Goal: Transaction & Acquisition: Obtain resource

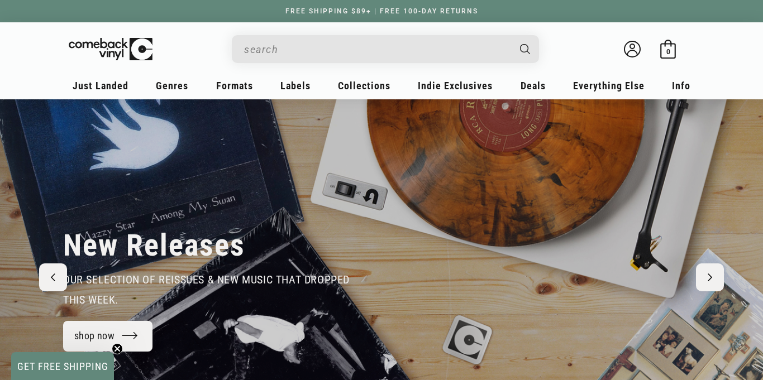
click at [297, 56] on input "When autocomplete results are available use up and down arrows to review and en…" at bounding box center [376, 49] width 265 height 23
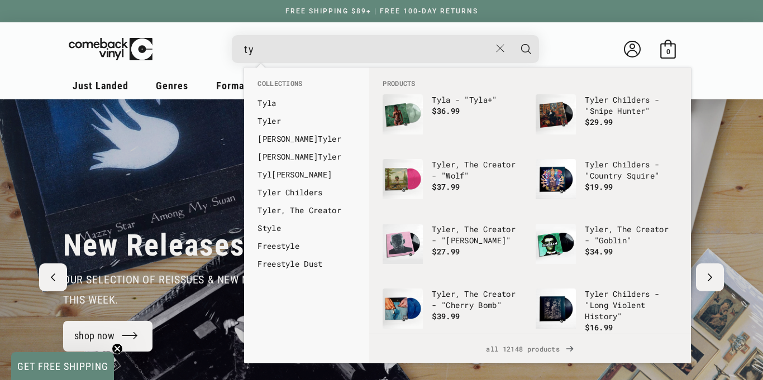
type input "t"
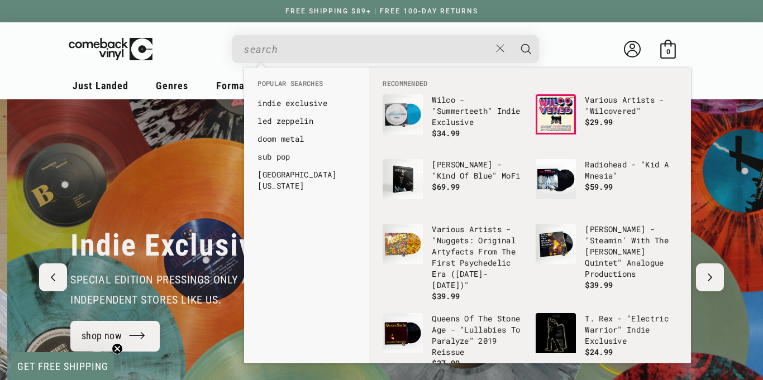
scroll to position [0, 763]
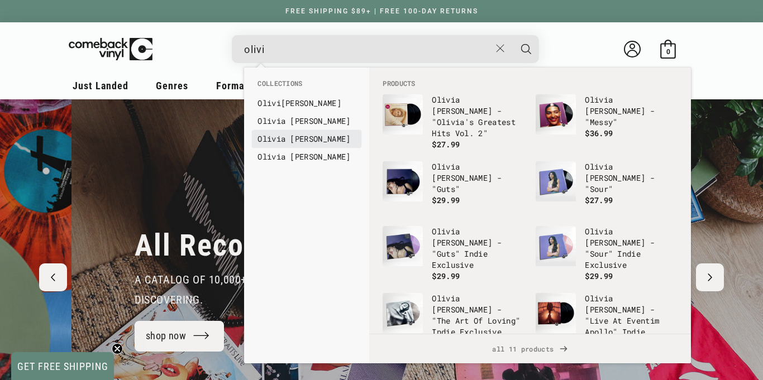
type input "olivi"
click at [272, 139] on b "Olivi" at bounding box center [268, 138] width 23 height 11
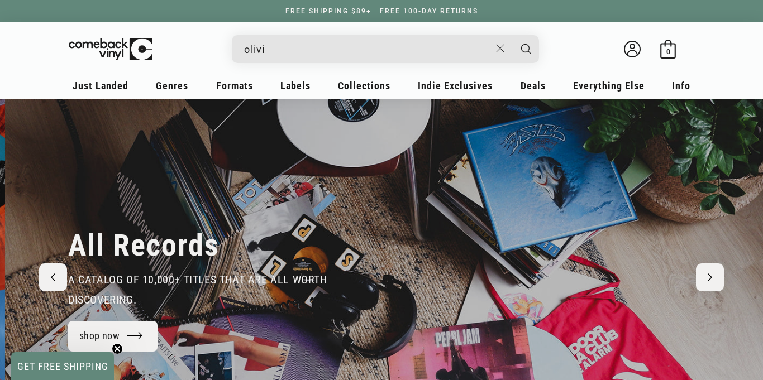
scroll to position [0, 1525]
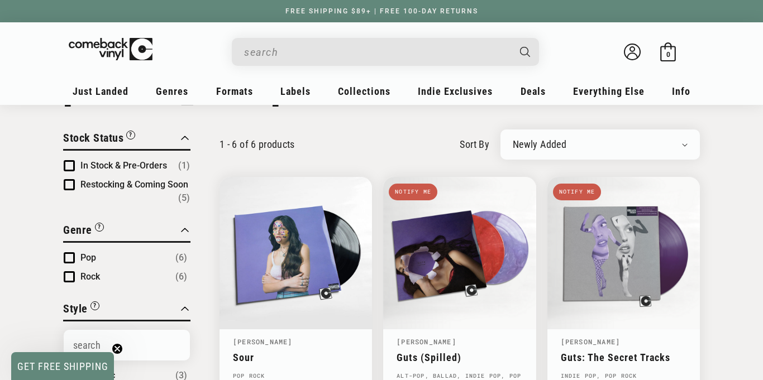
scroll to position [156, 0]
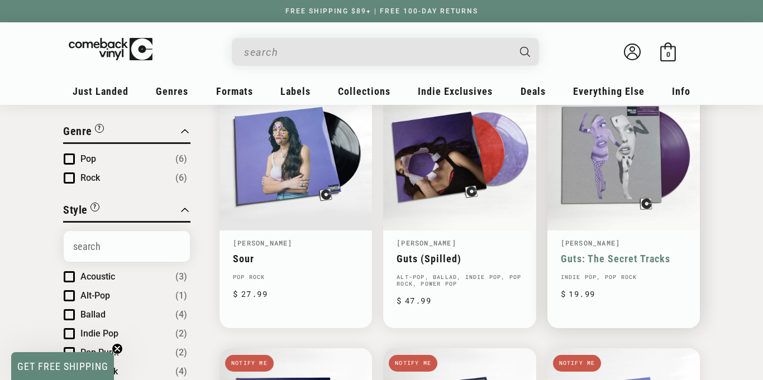
click at [599, 253] on link "Guts: The Secret Tracks" at bounding box center [624, 259] width 126 height 12
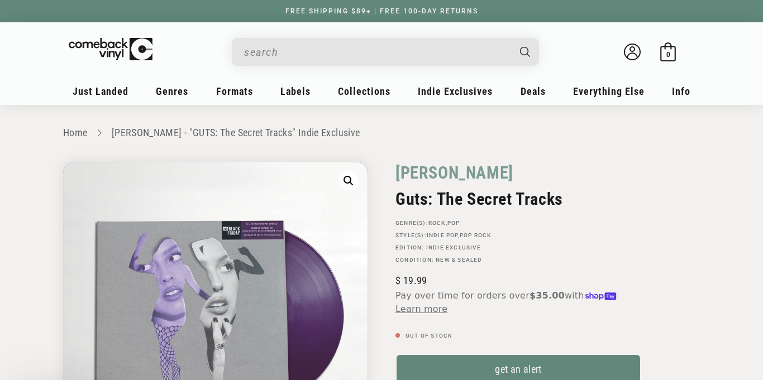
scroll to position [39, 0]
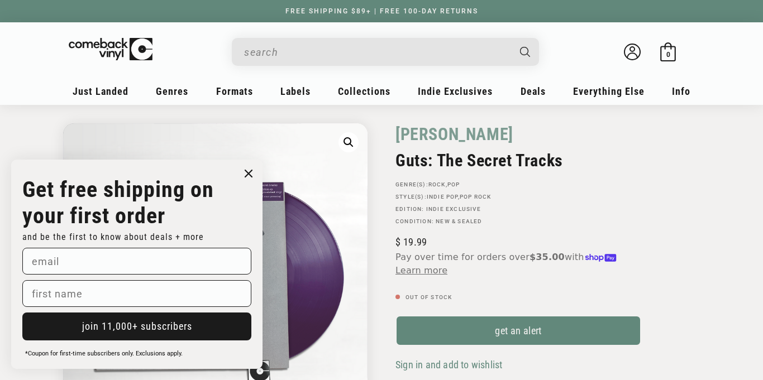
click at [154, 264] on input "email" at bounding box center [136, 261] width 229 height 27
type input "Noralou1122@gmail.com"
click at [138, 297] on input "first name" at bounding box center [136, 293] width 229 height 27
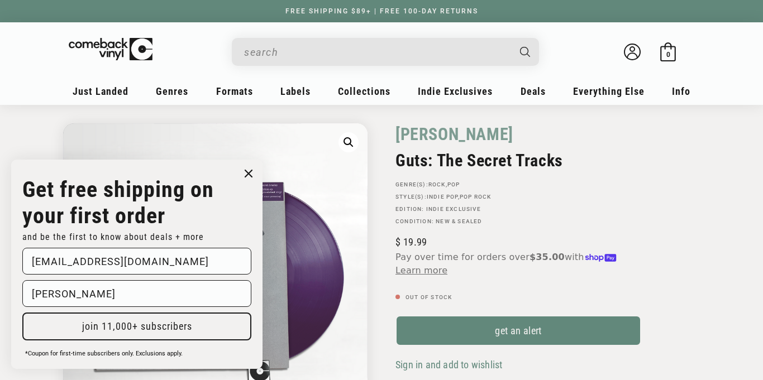
type input "Nora"
click at [197, 336] on button "join 11,000+ subscribers" at bounding box center [136, 327] width 229 height 28
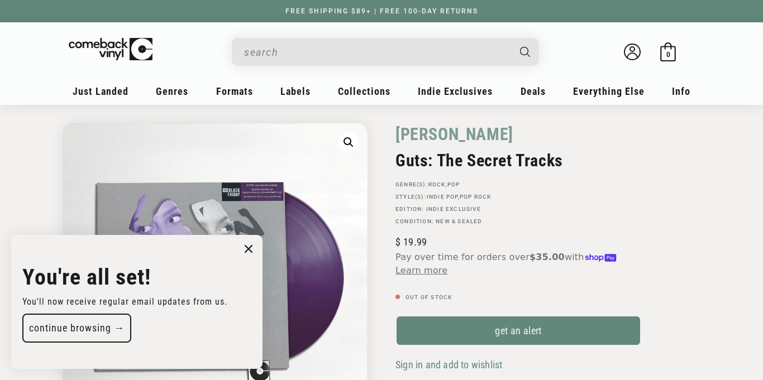
click at [93, 329] on button "continue browsing →" at bounding box center [76, 328] width 109 height 29
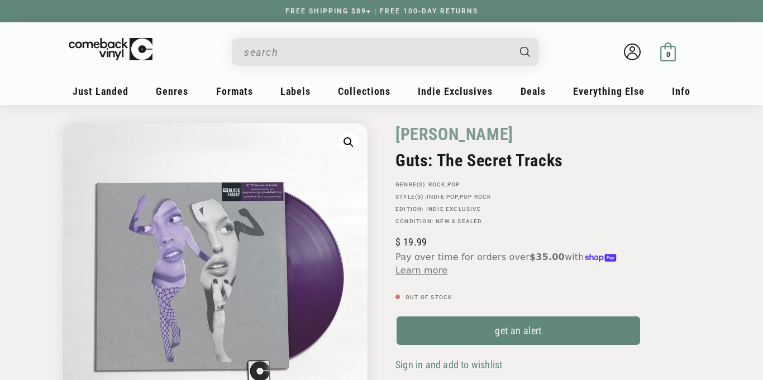
click at [659, 50] on icon at bounding box center [667, 51] width 19 height 19
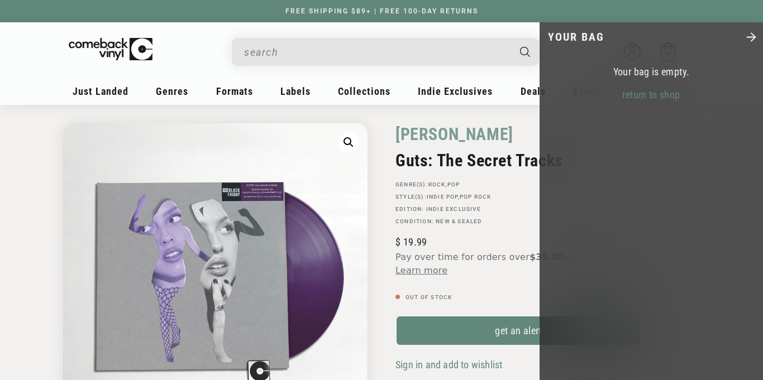
click at [745, 40] on icon "Close" at bounding box center [750, 37] width 13 height 13
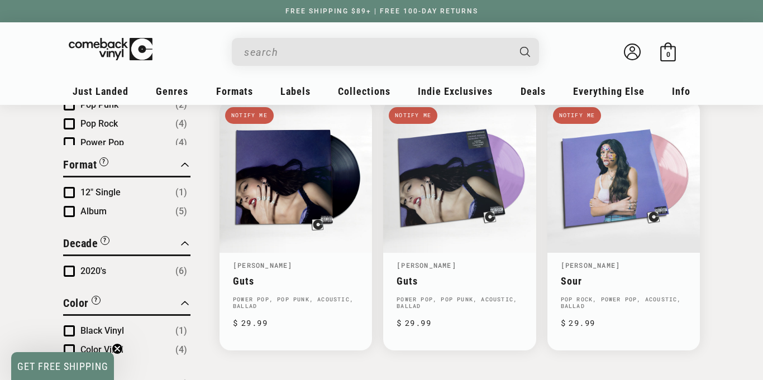
scroll to position [402, 0]
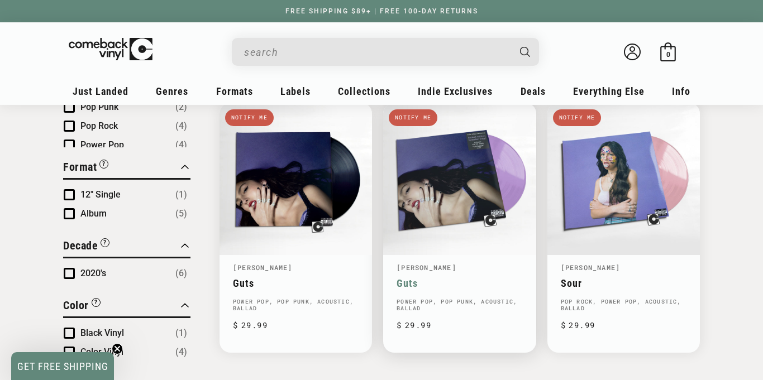
click at [457, 277] on link "Guts" at bounding box center [459, 283] width 126 height 12
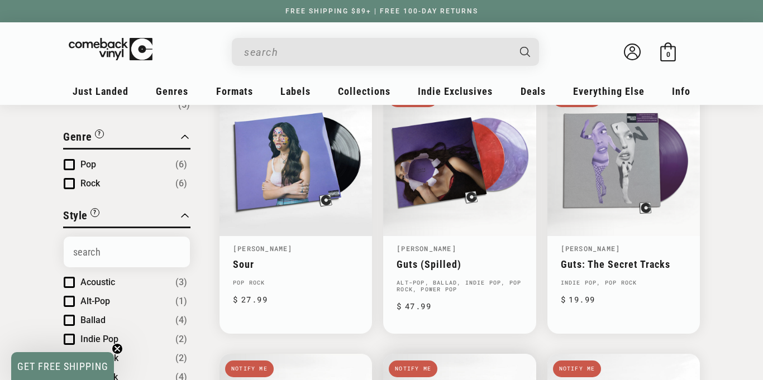
scroll to position [156, 0]
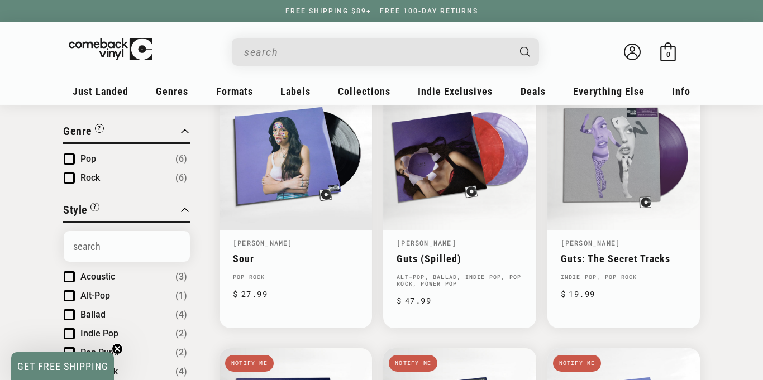
click at [315, 44] on input "When autocomplete results are available use up and down arrows to review and en…" at bounding box center [376, 52] width 265 height 23
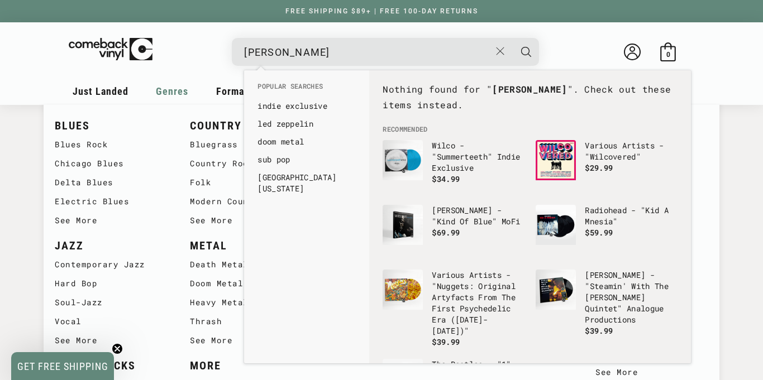
drag, startPoint x: 344, startPoint y: 59, endPoint x: 169, endPoint y: 83, distance: 177.4
click at [169, 83] on header "My account Just Landed Just Landed New Releases Genres" at bounding box center [381, 63] width 687 height 82
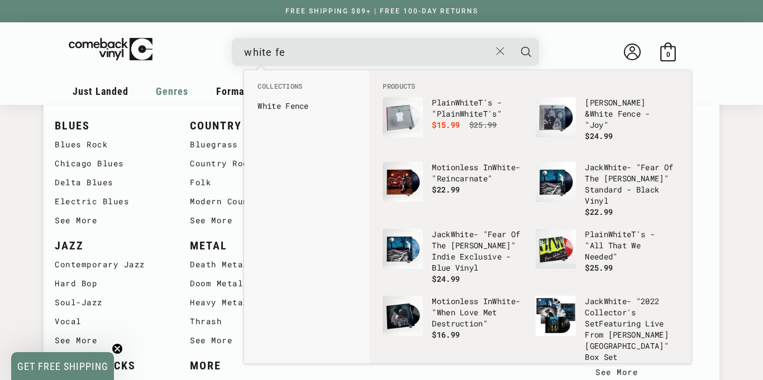
scroll to position [162, 0]
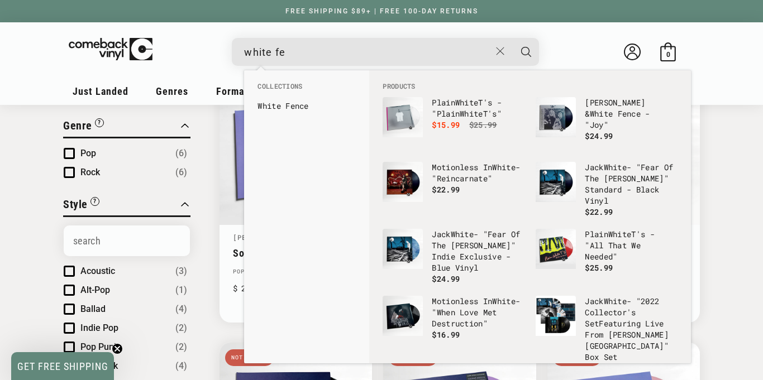
drag, startPoint x: 304, startPoint y: 55, endPoint x: 0, endPoint y: 79, distance: 305.3
click at [0, 79] on sticky-header "My account Just Landed Just Landed New Releases Genres" at bounding box center [381, 63] width 763 height 83
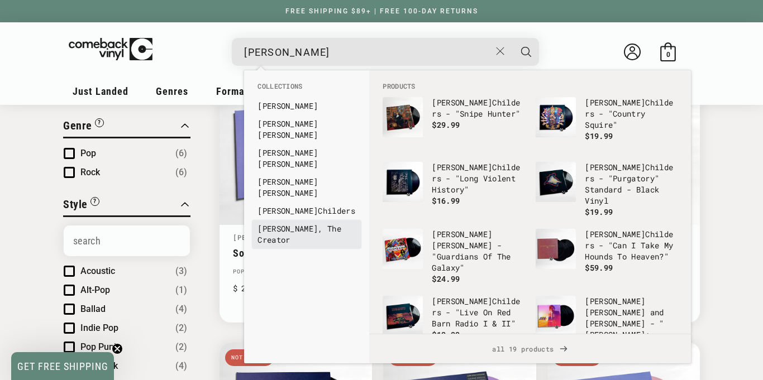
type input "tyler"
click at [304, 223] on link "Tyler , The Creator" at bounding box center [306, 234] width 98 height 22
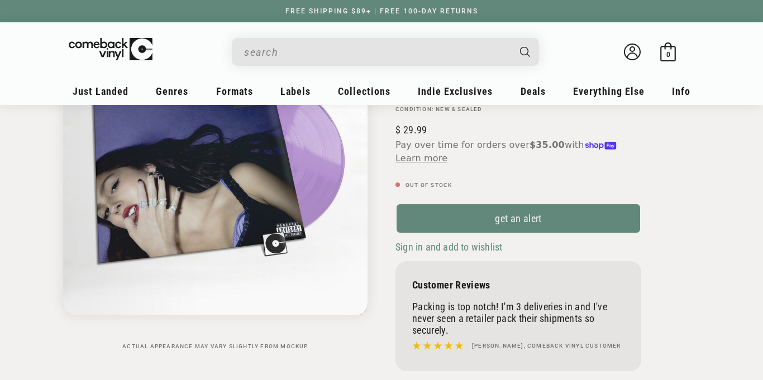
scroll to position [201, 0]
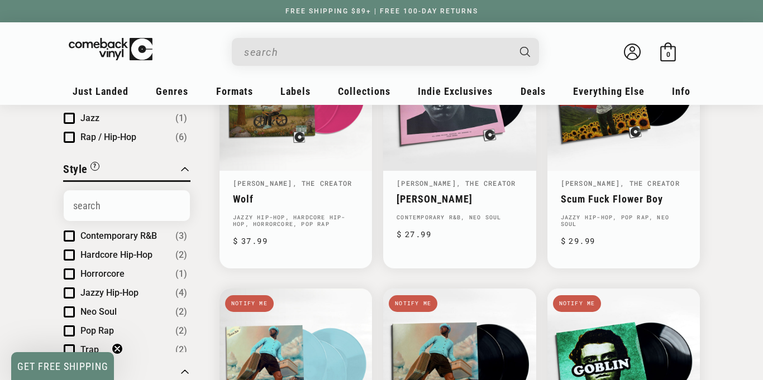
scroll to position [156, 0]
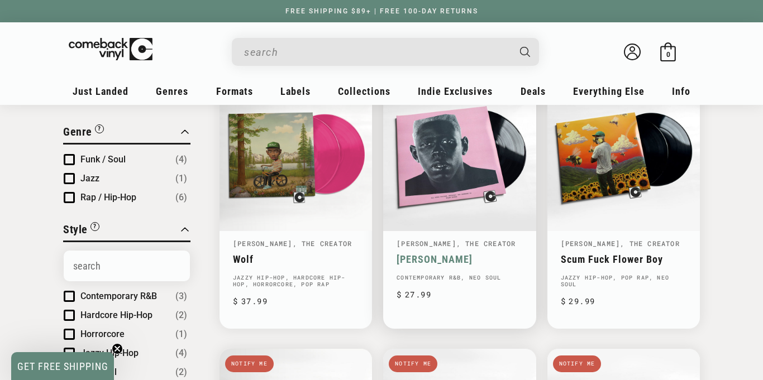
click at [472, 253] on link "Igor" at bounding box center [459, 259] width 126 height 12
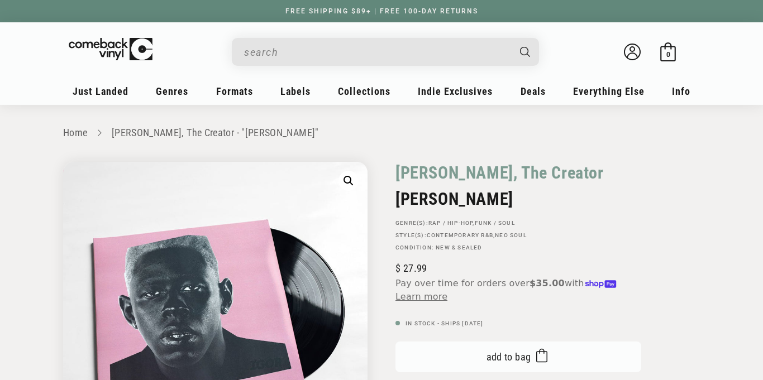
click at [463, 357] on button "Add to bag Added to bag" at bounding box center [518, 357] width 246 height 31
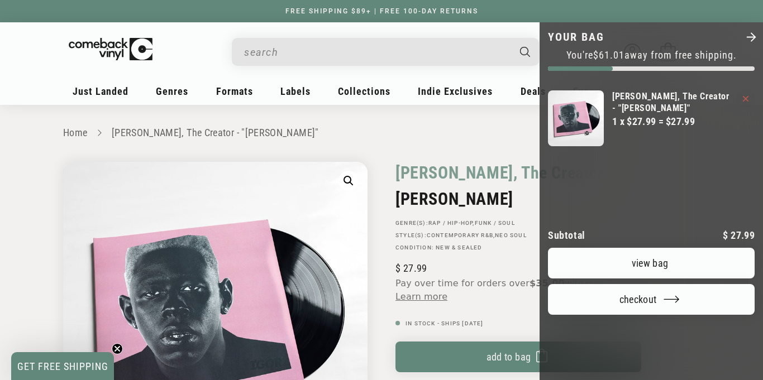
click at [270, 128] on div at bounding box center [381, 190] width 763 height 380
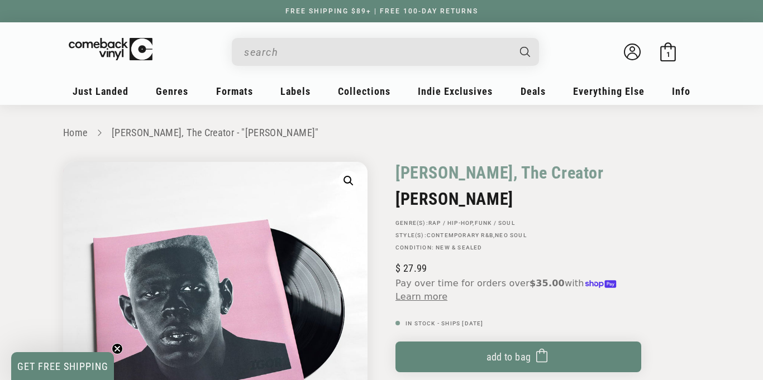
click at [318, 54] on input "When autocomplete results are available use up and down arrows to review and en…" at bounding box center [376, 52] width 265 height 23
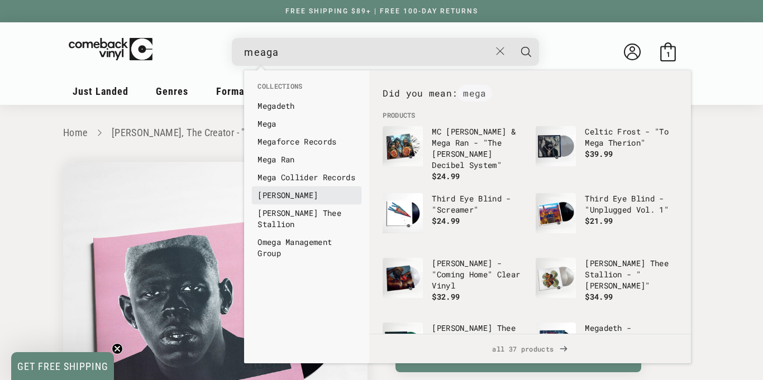
type input "meaga"
click at [301, 201] on link "[PERSON_NAME]" at bounding box center [306, 195] width 98 height 11
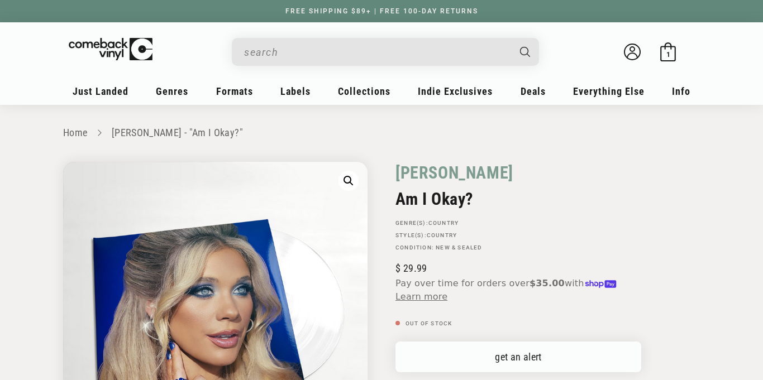
click at [438, 357] on link "get an alert" at bounding box center [518, 357] width 246 height 31
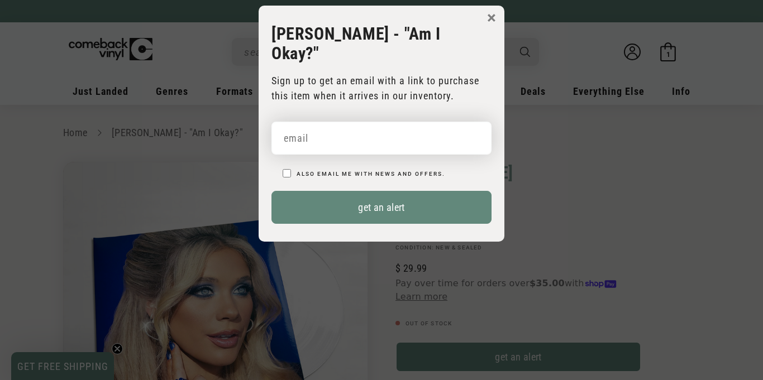
click at [355, 131] on input "email" at bounding box center [381, 138] width 220 height 33
type input "Noralou1122@gmail.com"
click at [343, 171] on label "Also email me with news and offers." at bounding box center [370, 174] width 149 height 6
click at [291, 169] on input "Also email me with news and offers." at bounding box center [286, 173] width 8 height 8
checkbox input "true"
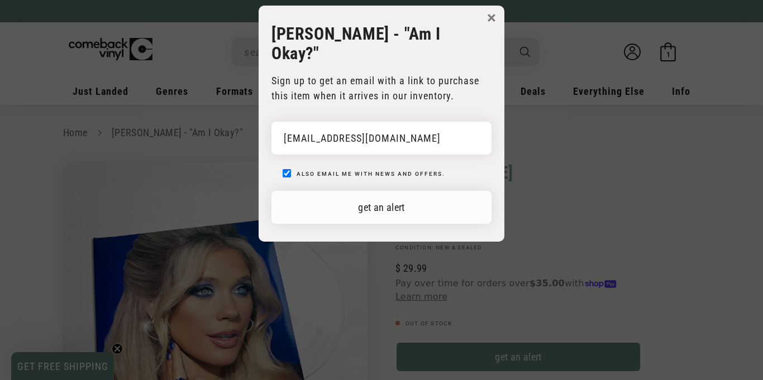
click at [349, 191] on button "get an alert" at bounding box center [381, 207] width 220 height 33
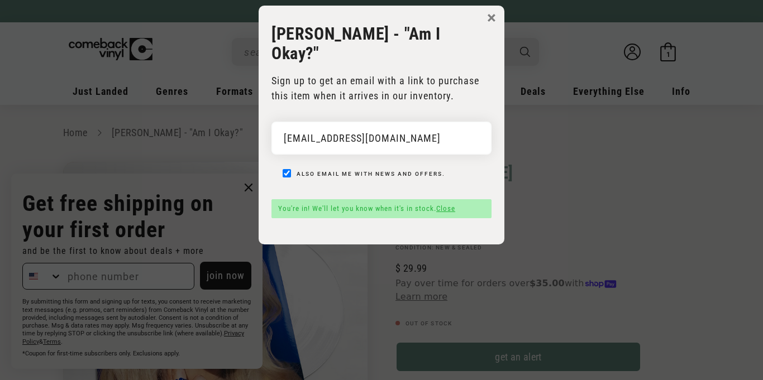
click at [495, 16] on button "×" at bounding box center [491, 17] width 9 height 17
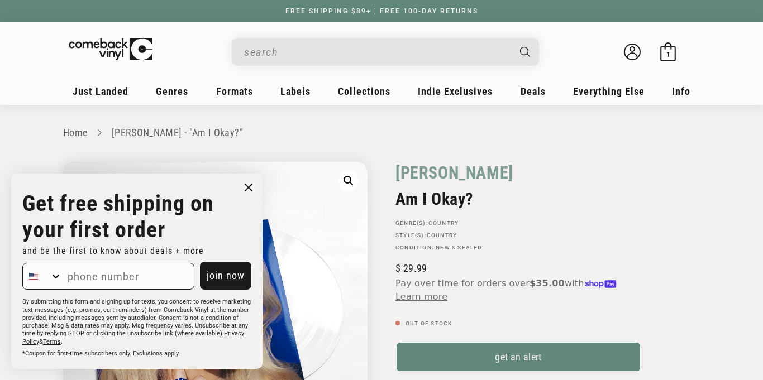
click at [248, 194] on circle "Close dialog" at bounding box center [249, 188] width 16 height 16
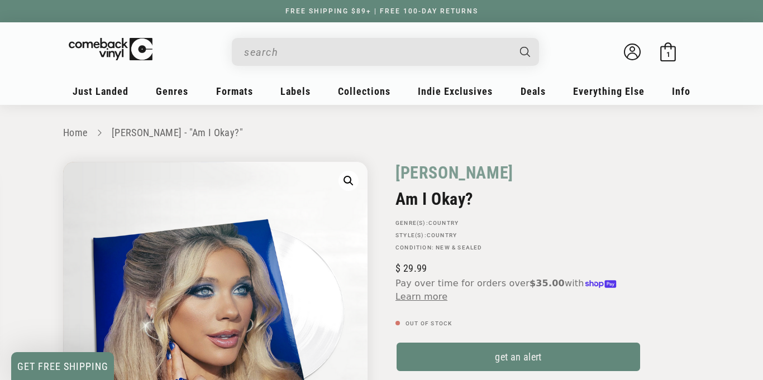
click at [248, 194] on div "Close dialog Get free shipping on your first order and be the first to know abo…" at bounding box center [137, 271] width 274 height 218
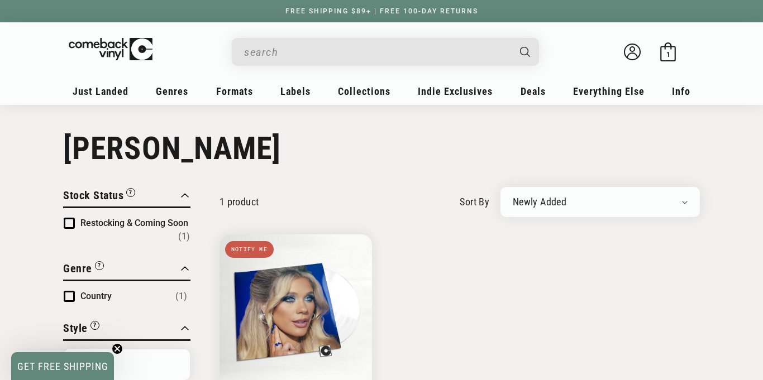
click at [539, 206] on select "Newly Added Popularity Artist (A-Z) Price (High To Low) Price (Low To High) Per…" at bounding box center [600, 202] width 175 height 11
select select "title-ascending"
click at [513, 197] on select "Newly Added Popularity Artist (A-Z) Price (High To Low) Price (Low To High) Per…" at bounding box center [600, 202] width 175 height 11
click at [328, 48] on input "When autocomplete results are available use up and down arrows to review and en…" at bounding box center [376, 52] width 265 height 23
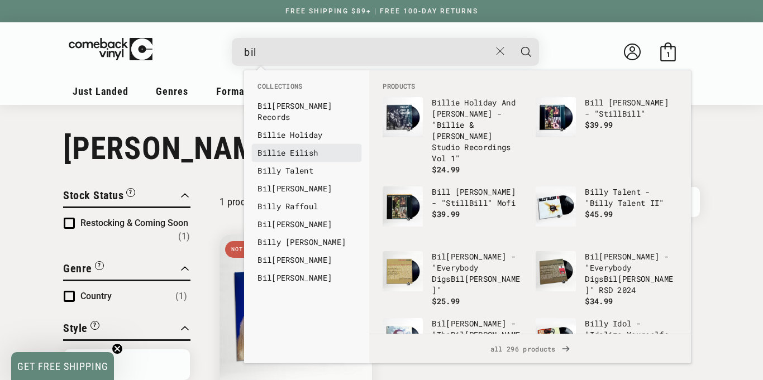
type input "bil"
click at [282, 150] on li "Bil lie Eilish" at bounding box center [306, 153] width 109 height 18
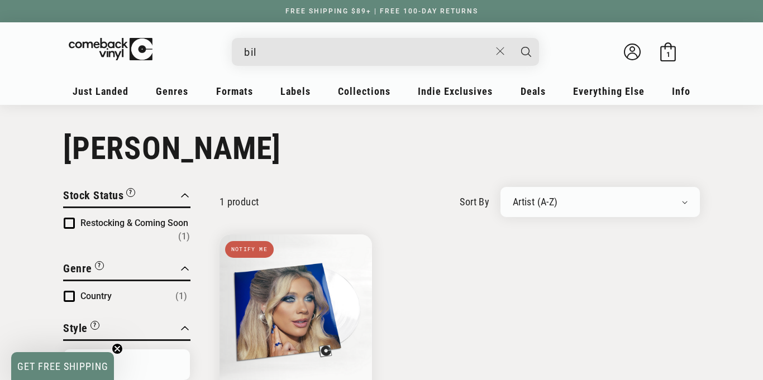
click at [304, 54] on input "bil" at bounding box center [367, 52] width 246 height 23
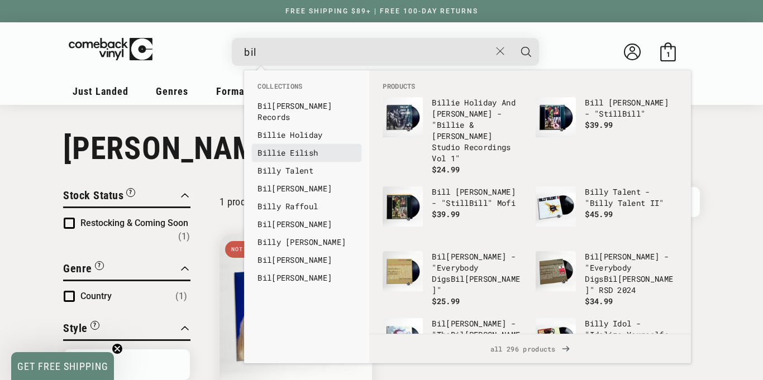
click at [328, 147] on link "Bil lie Eilish" at bounding box center [306, 152] width 98 height 11
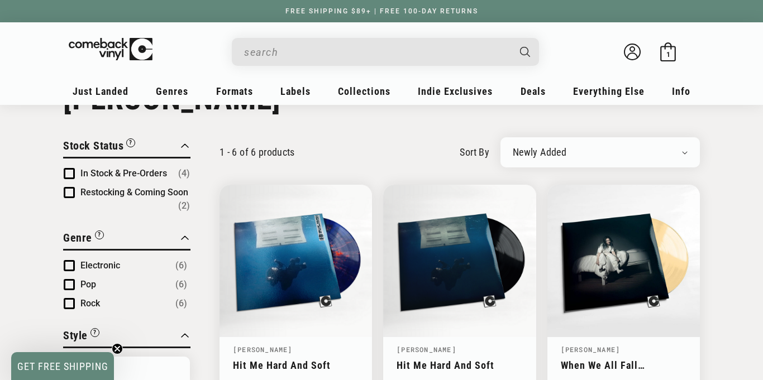
scroll to position [112, 0]
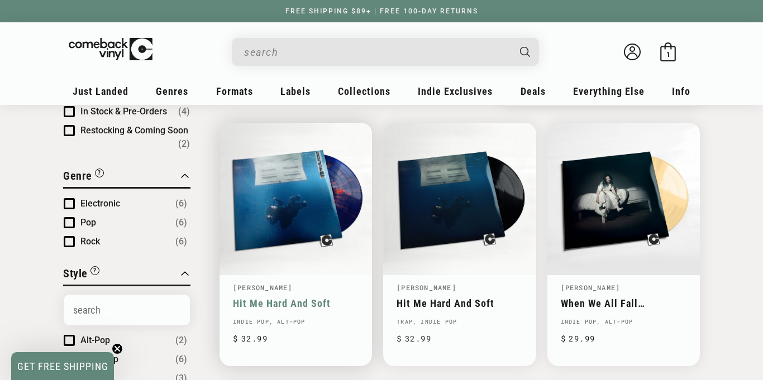
click at [303, 298] on link "Hit Me Hard And Soft" at bounding box center [296, 304] width 126 height 12
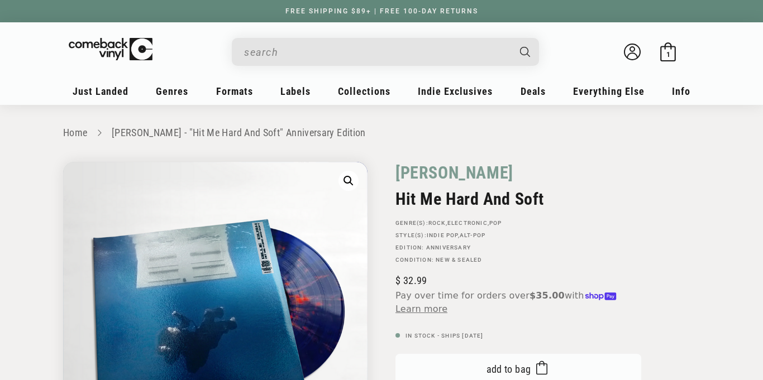
click at [536, 371] on icon "submit" at bounding box center [541, 368] width 11 height 18
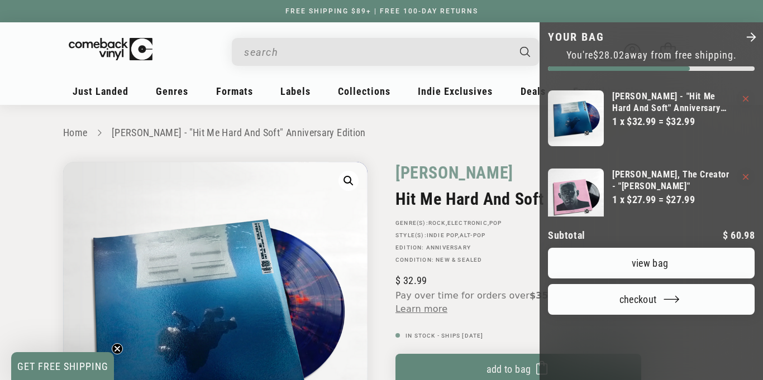
click at [433, 143] on div at bounding box center [381, 190] width 763 height 380
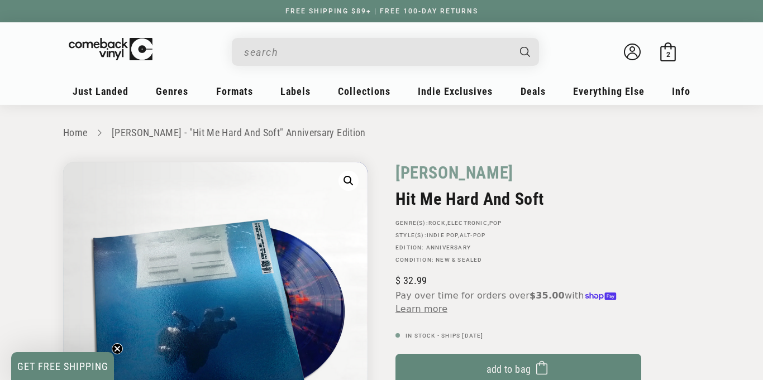
scroll to position [5, 0]
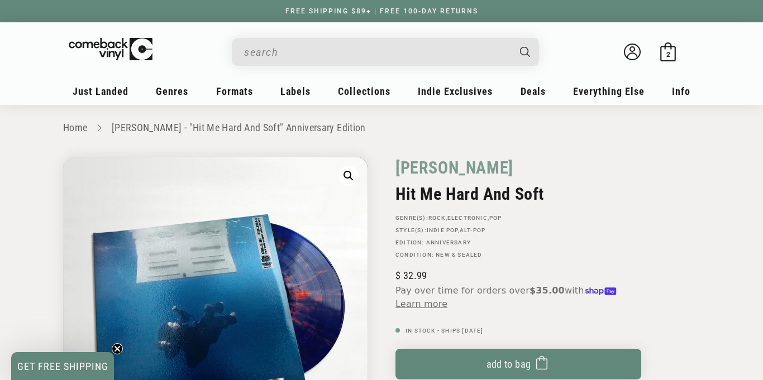
click at [332, 56] on input "When autocomplete results are available use up and down arrows to review and en…" at bounding box center [376, 52] width 265 height 23
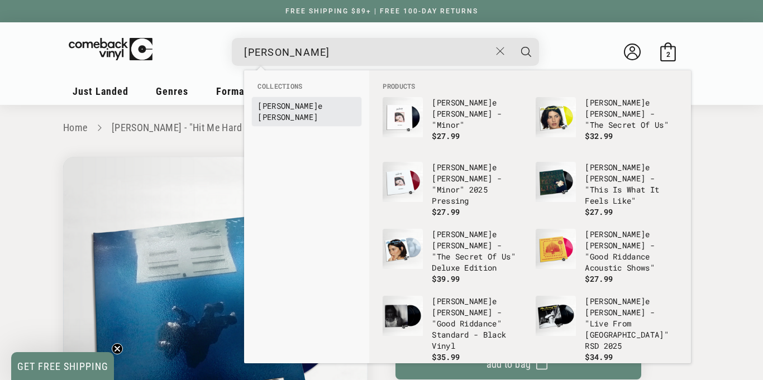
type input "graci"
click at [318, 107] on link "Graci e Abrams" at bounding box center [306, 111] width 98 height 22
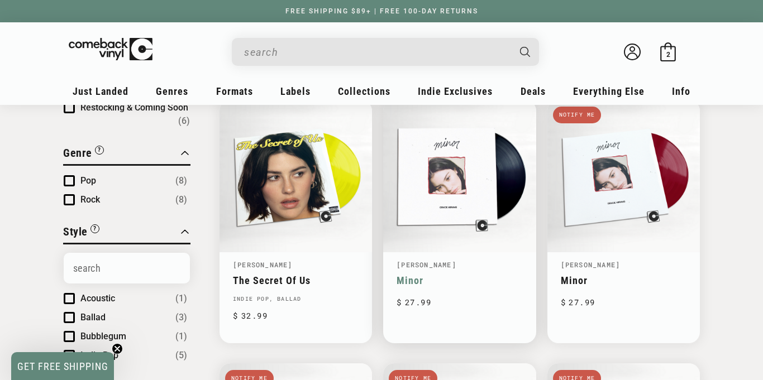
scroll to position [134, 0]
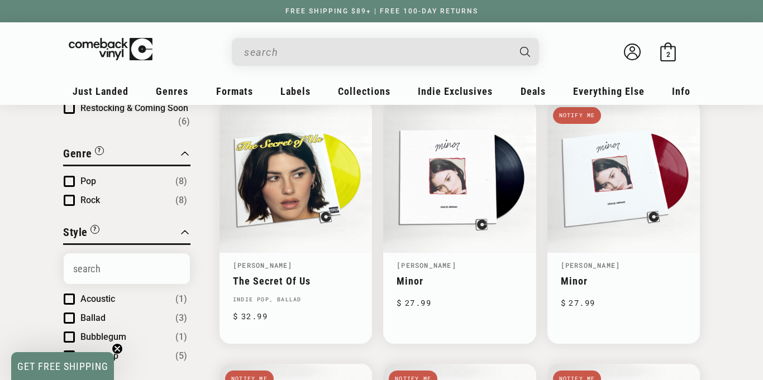
click at [272, 55] on input "When autocomplete results are available use up and down arrows to review and en…" at bounding box center [376, 52] width 265 height 23
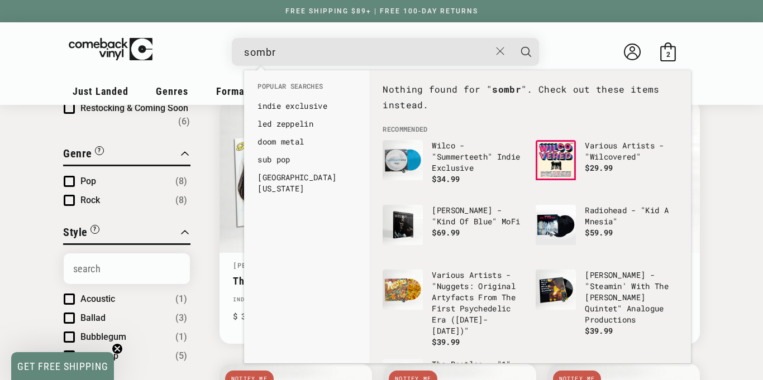
type input "sombr"
click at [512, 38] on button "Search" at bounding box center [526, 52] width 28 height 28
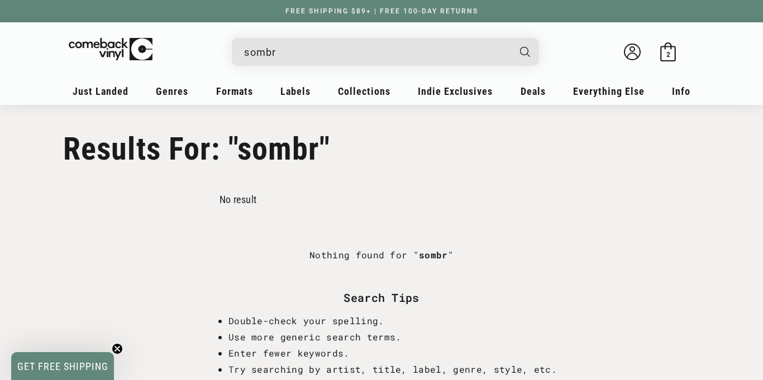
click at [365, 50] on input "sombr" at bounding box center [376, 52] width 265 height 23
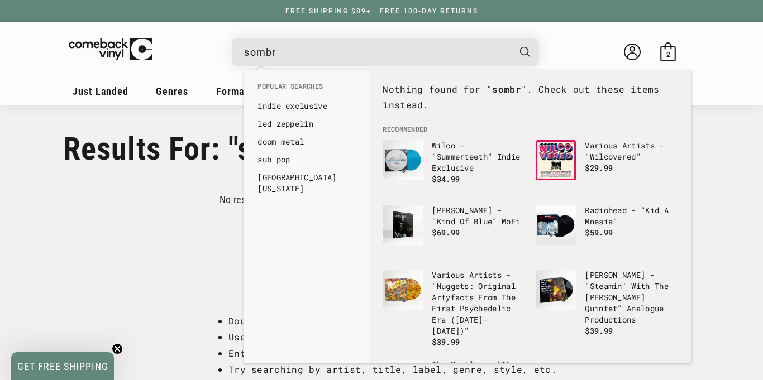
drag, startPoint x: 359, startPoint y: 54, endPoint x: 182, endPoint y: 26, distance: 179.3
click at [182, 26] on header "My account Just Landed Just Landed New Releases Genres" at bounding box center [381, 63] width 687 height 82
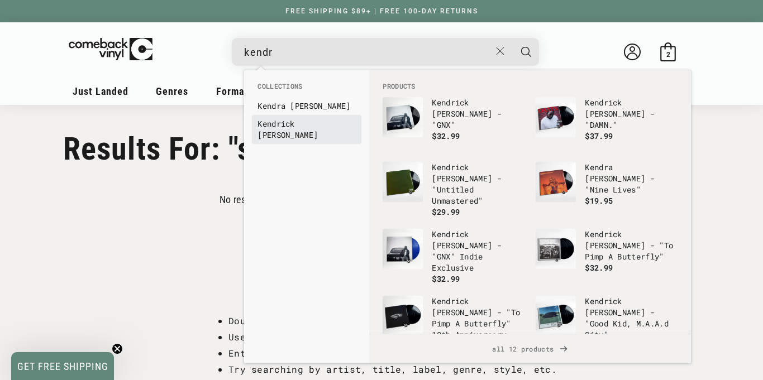
type input "kendr"
click at [309, 126] on link "Kendr ick Lamar" at bounding box center [306, 129] width 98 height 22
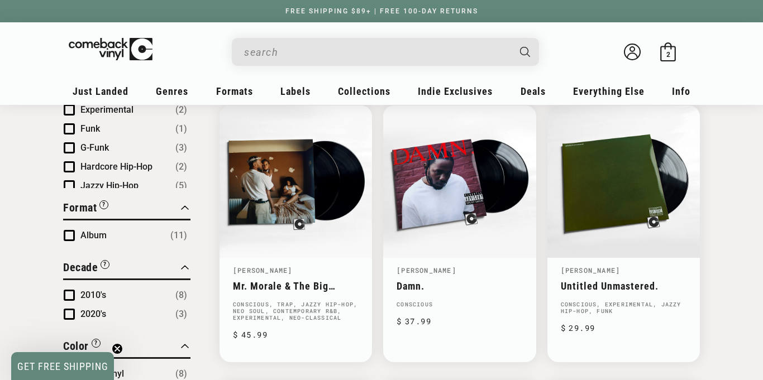
scroll to position [400, 0]
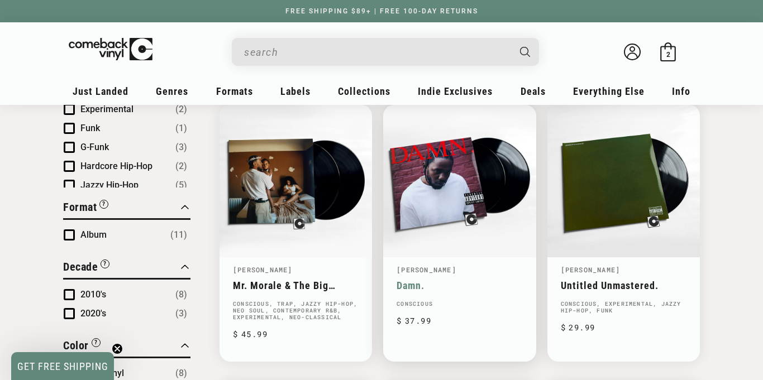
click at [480, 280] on link "Damn." at bounding box center [459, 286] width 126 height 12
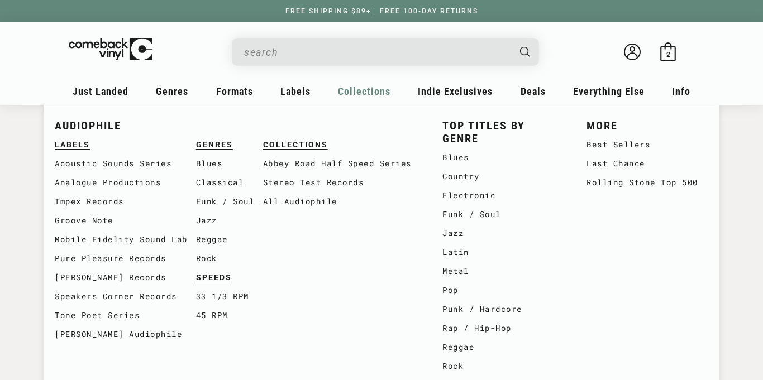
scroll to position [400, 0]
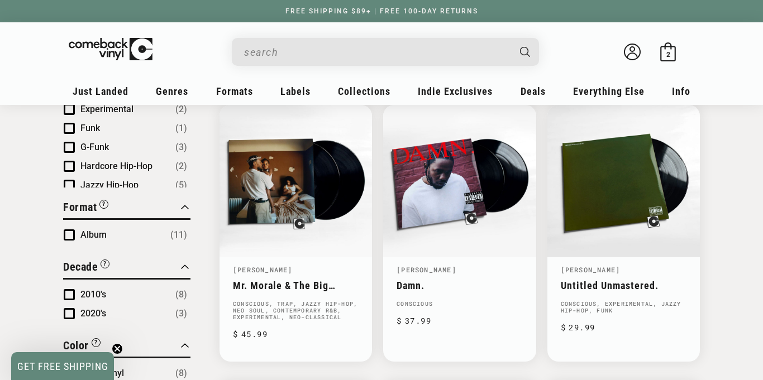
click at [317, 61] on input "When autocomplete results are available use up and down arrows to review and en…" at bounding box center [376, 52] width 265 height 23
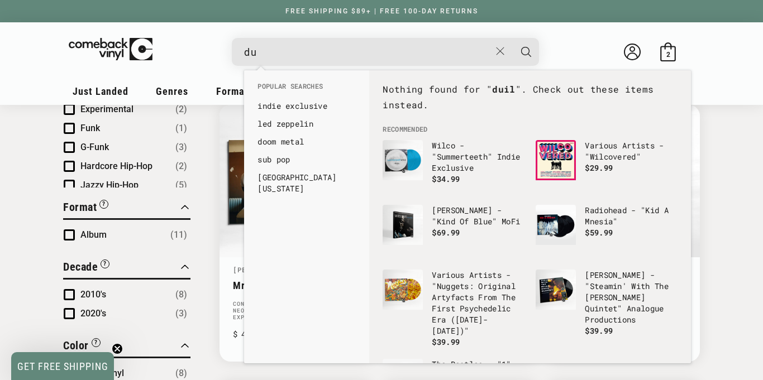
type input "d"
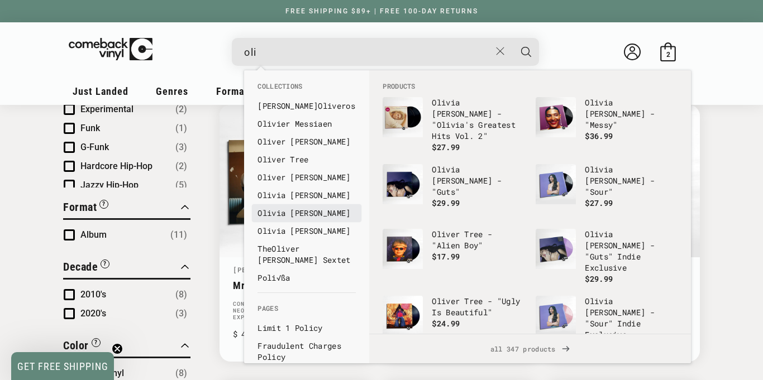
type input "oli"
click at [306, 209] on link "Oli via Rodrigo" at bounding box center [306, 213] width 98 height 11
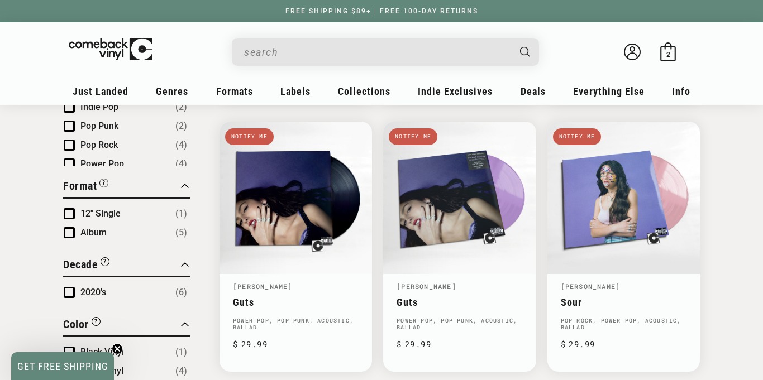
scroll to position [402, 0]
